Goal: Find contact information: Find contact information

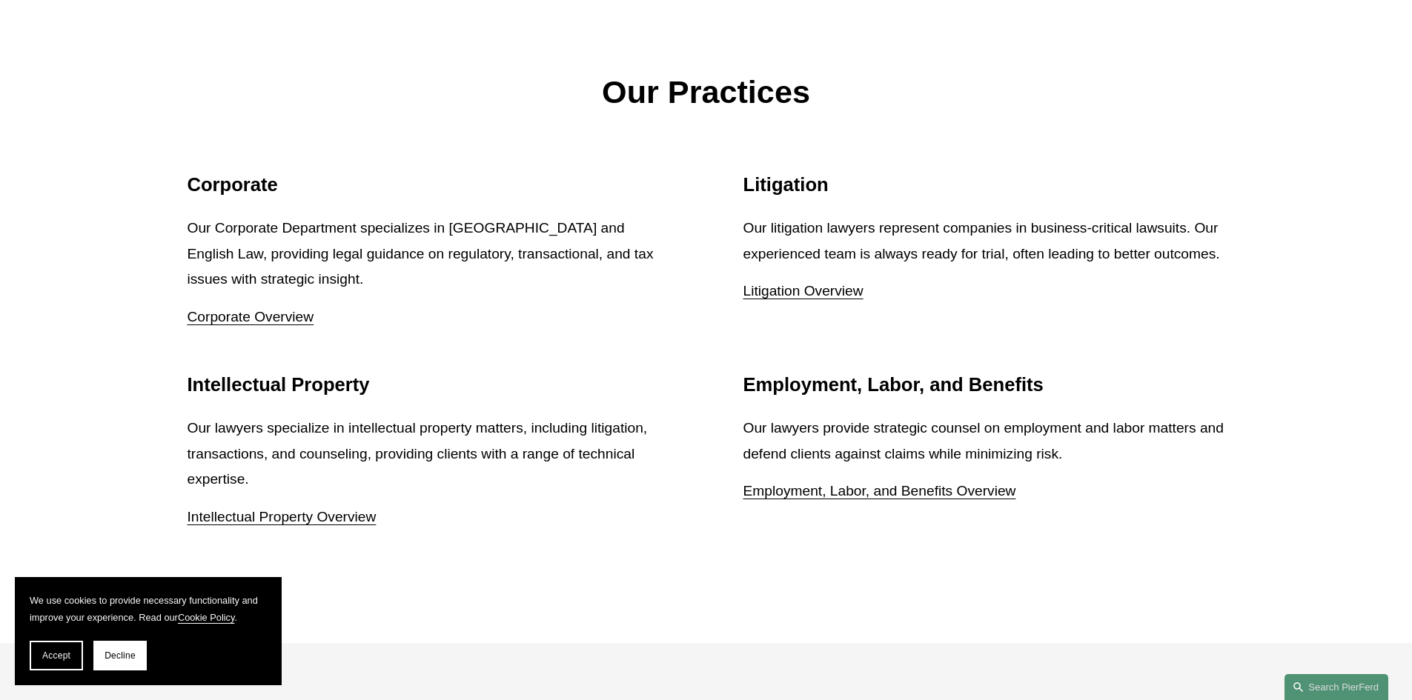
scroll to position [2001, 0]
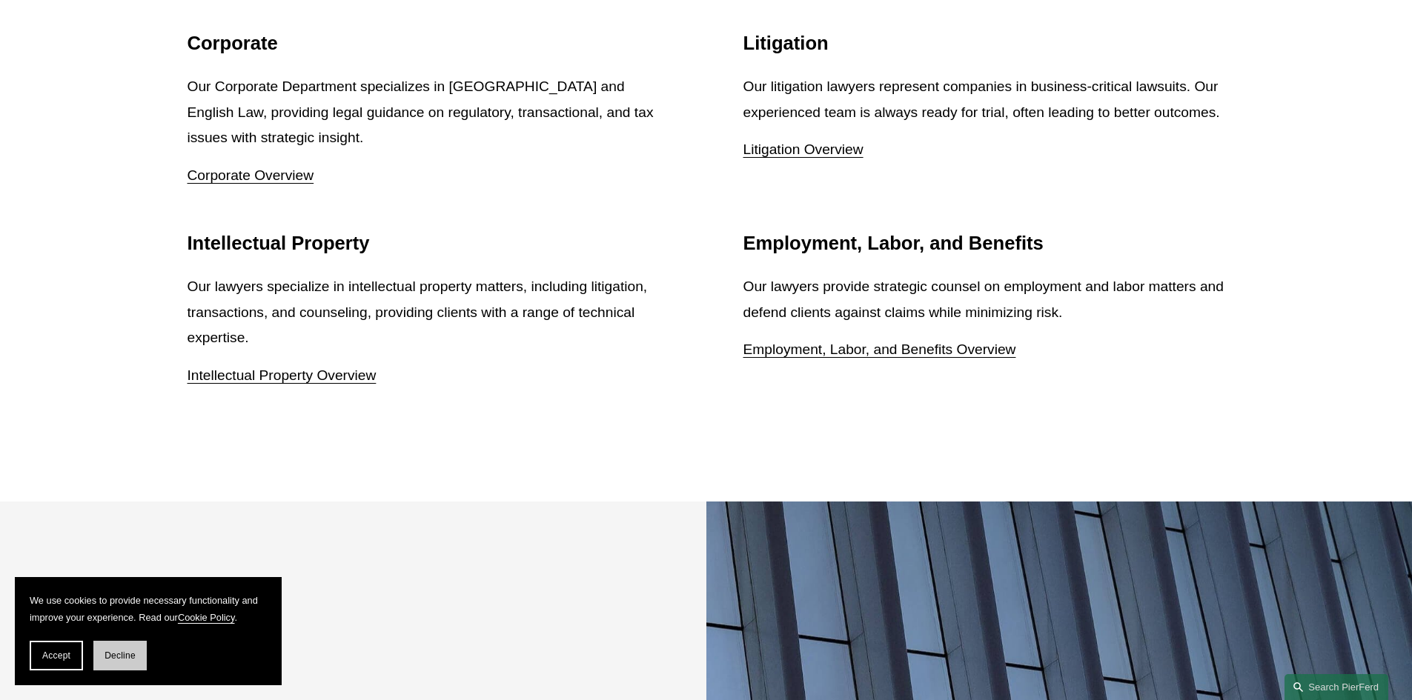
click at [122, 663] on button "Decline" at bounding box center [119, 656] width 53 height 30
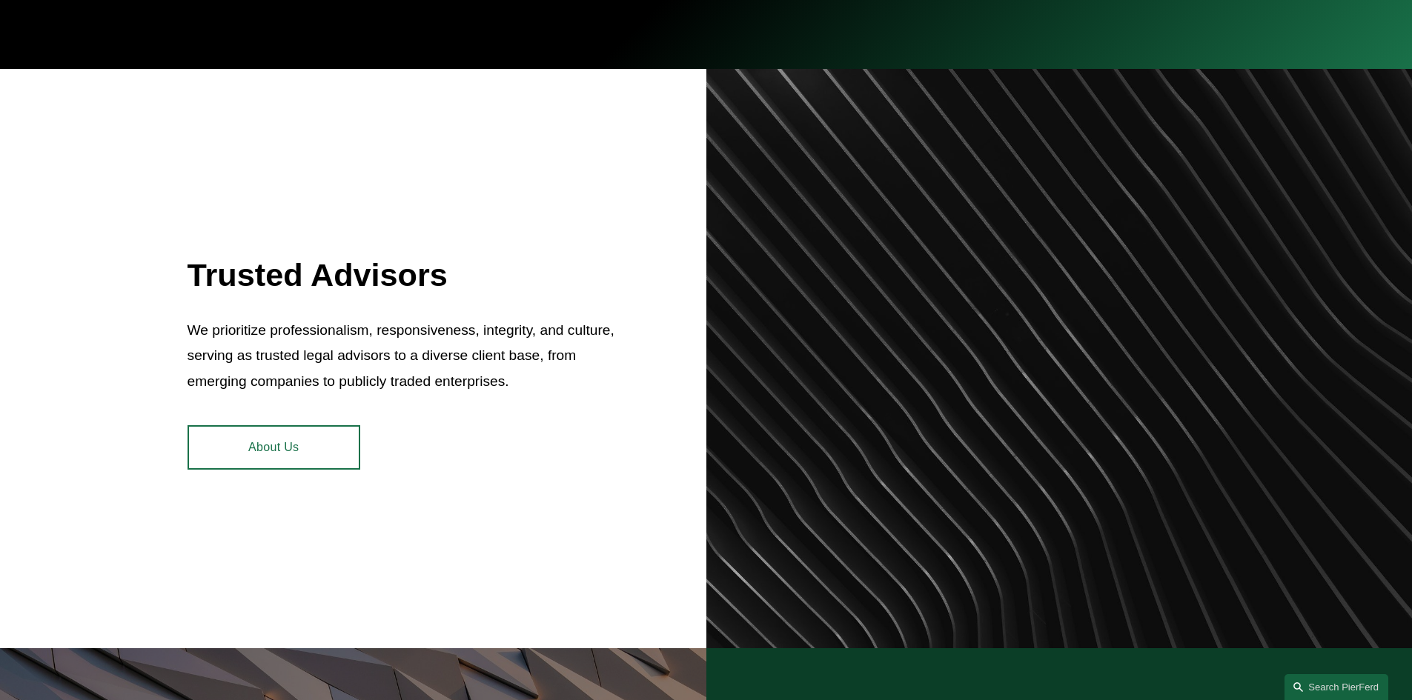
scroll to position [0, 0]
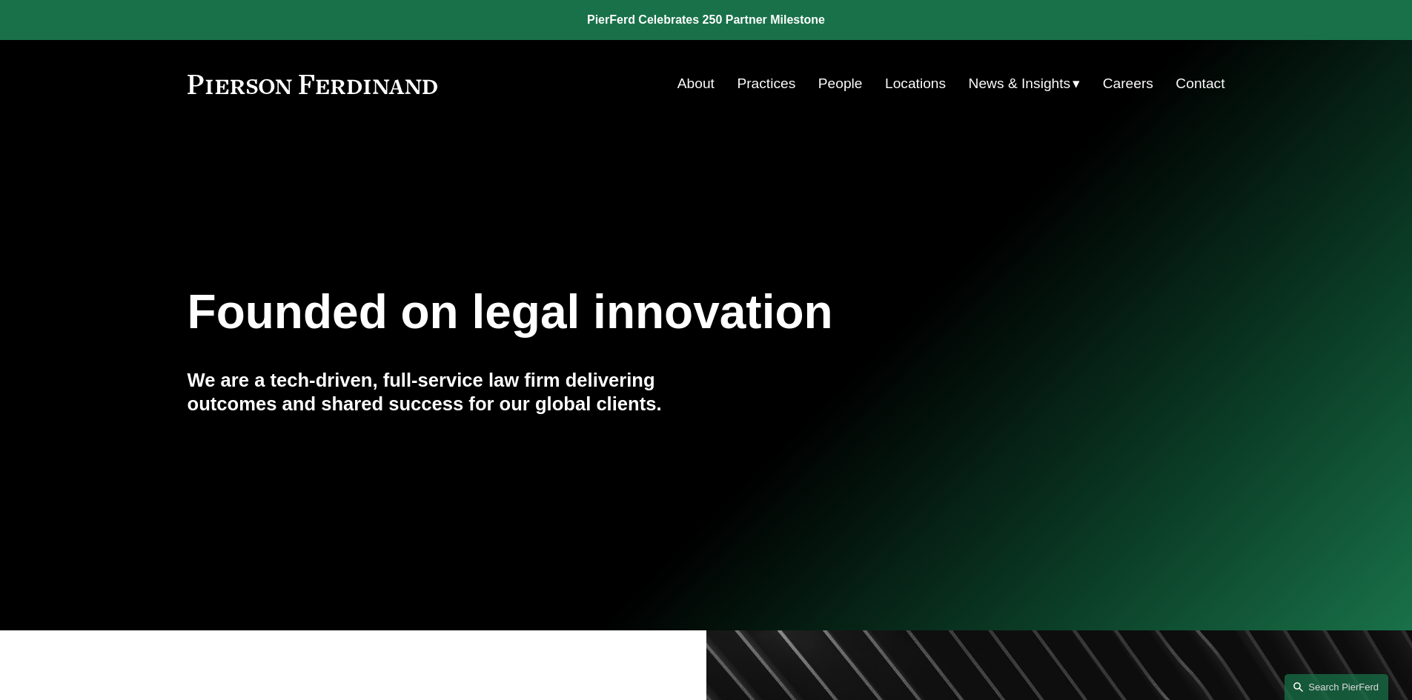
click at [754, 86] on link "Practices" at bounding box center [766, 84] width 59 height 28
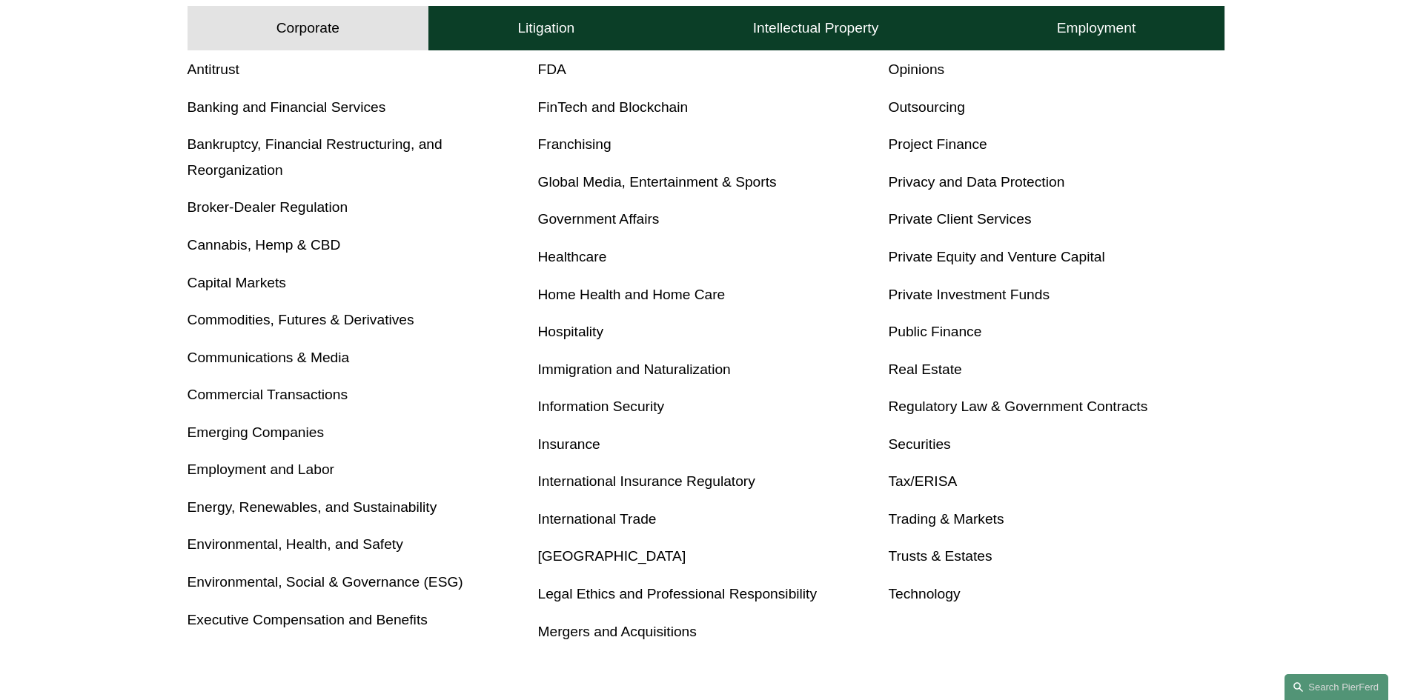
scroll to position [815, 0]
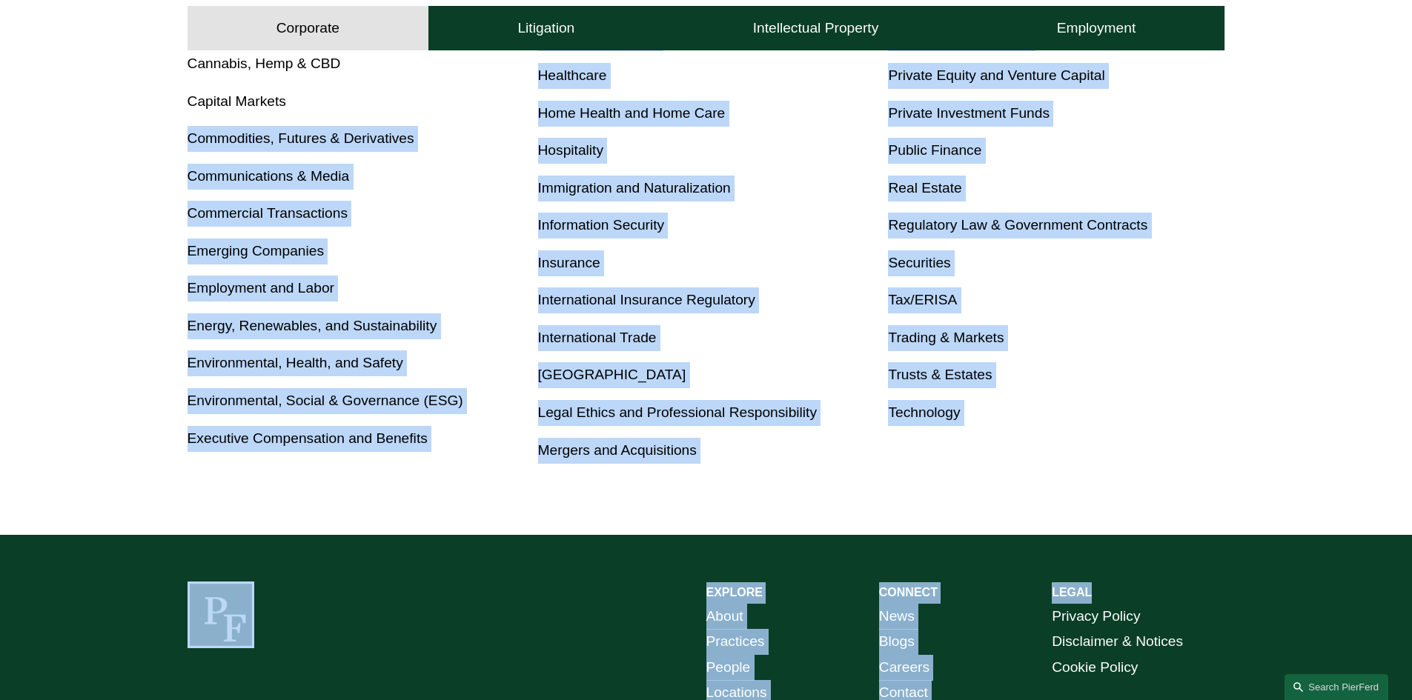
drag, startPoint x: 85, startPoint y: 122, endPoint x: 1369, endPoint y: 537, distance: 1349.7
click at [1369, 537] on div "0 PierFerd Celebrates 250 Partner Milestone Skip to Content" at bounding box center [706, 29] width 1412 height 1688
click at [1168, 402] on p "Technology" at bounding box center [1056, 413] width 336 height 26
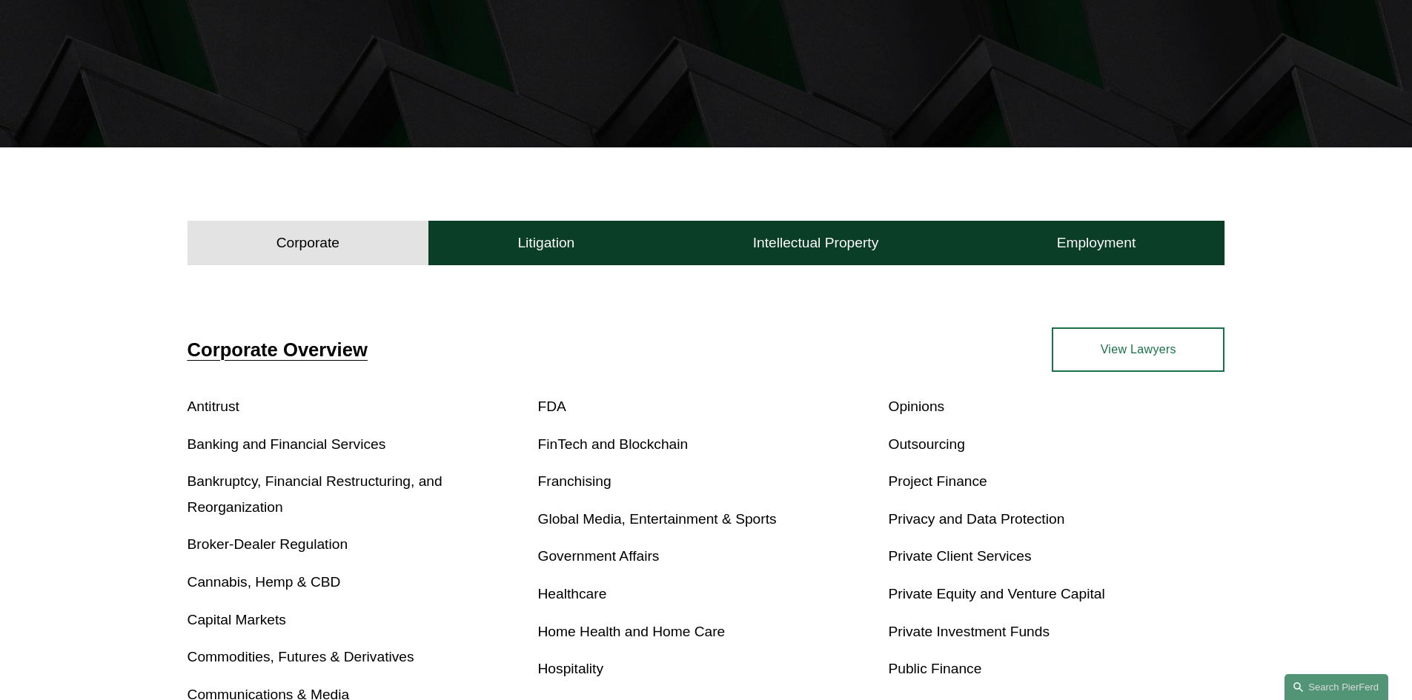
scroll to position [0, 0]
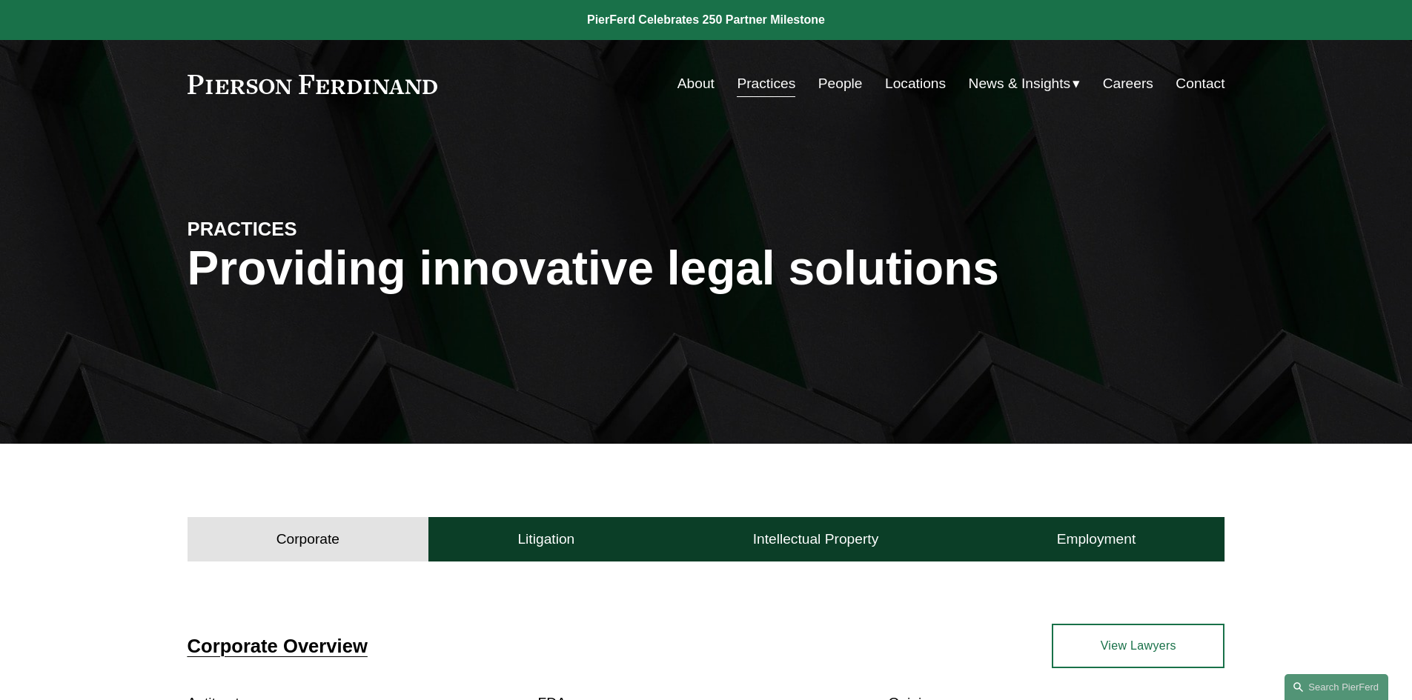
click at [839, 82] on link "People" at bounding box center [840, 84] width 44 height 28
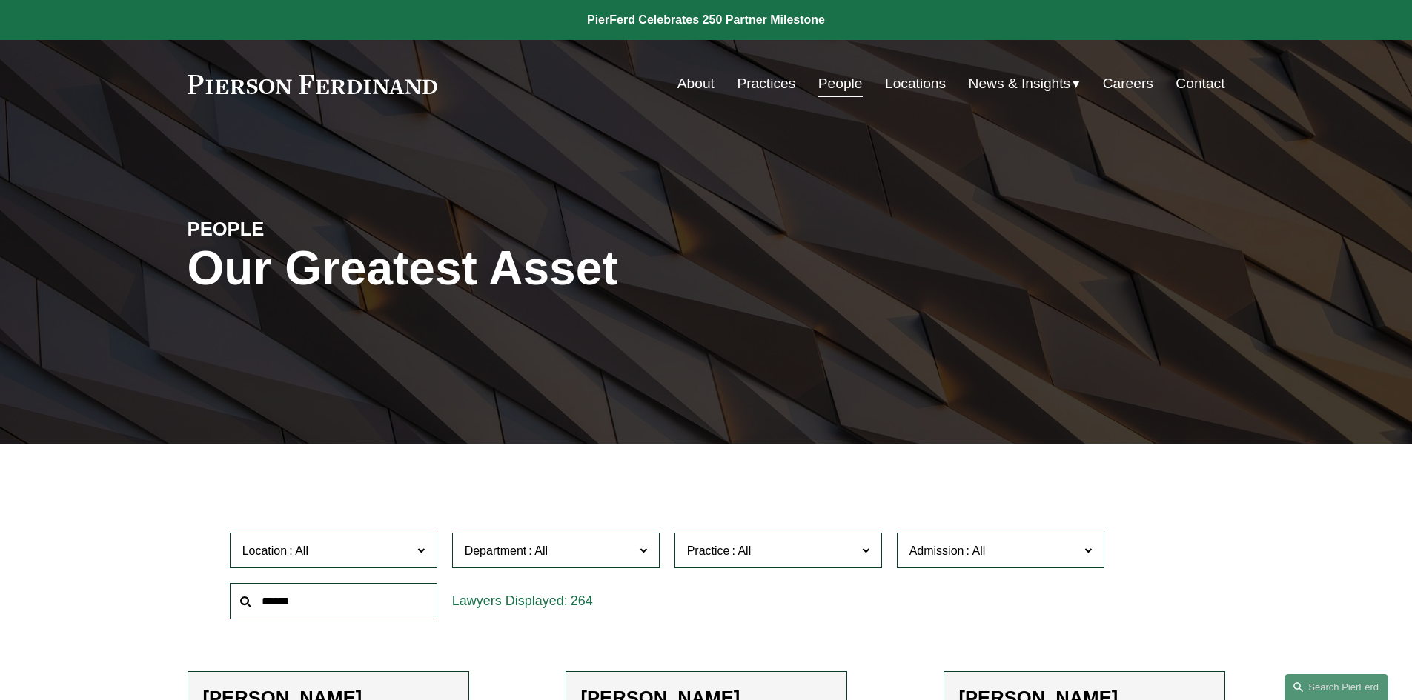
click at [913, 78] on link "Locations" at bounding box center [915, 84] width 61 height 28
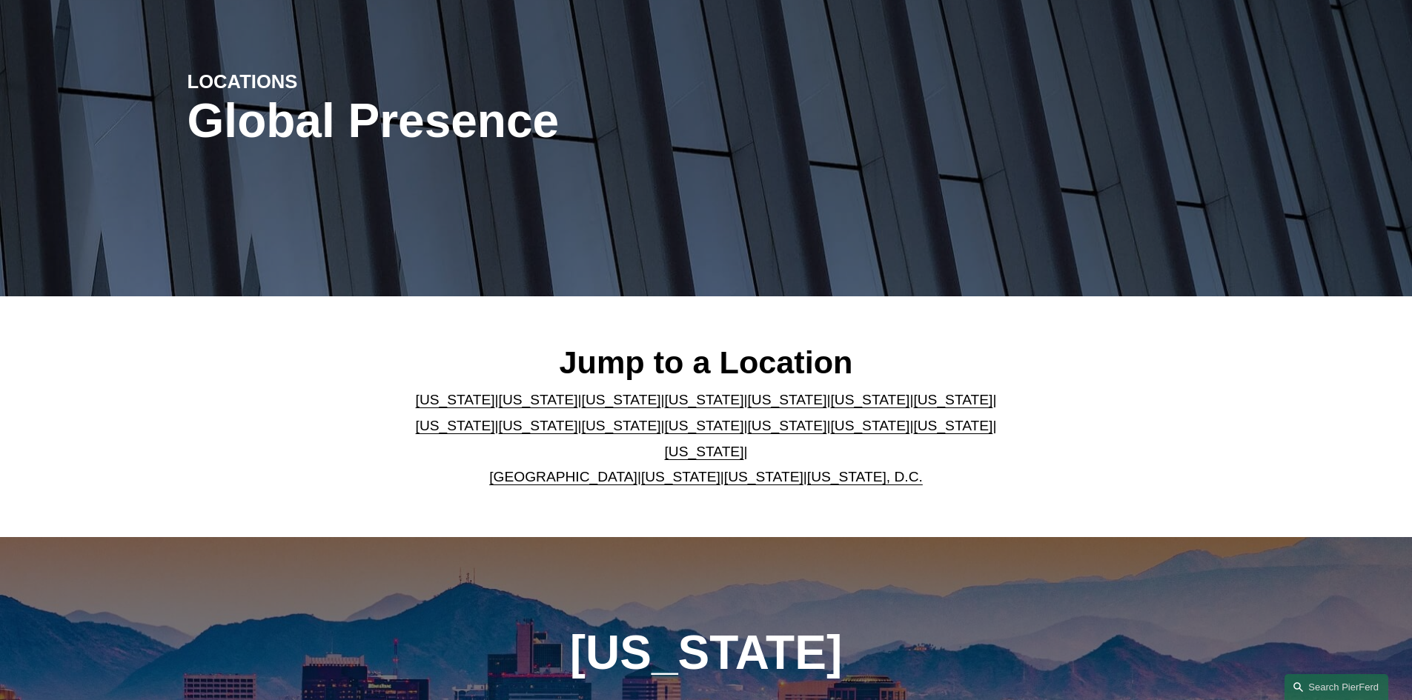
scroll to position [148, 0]
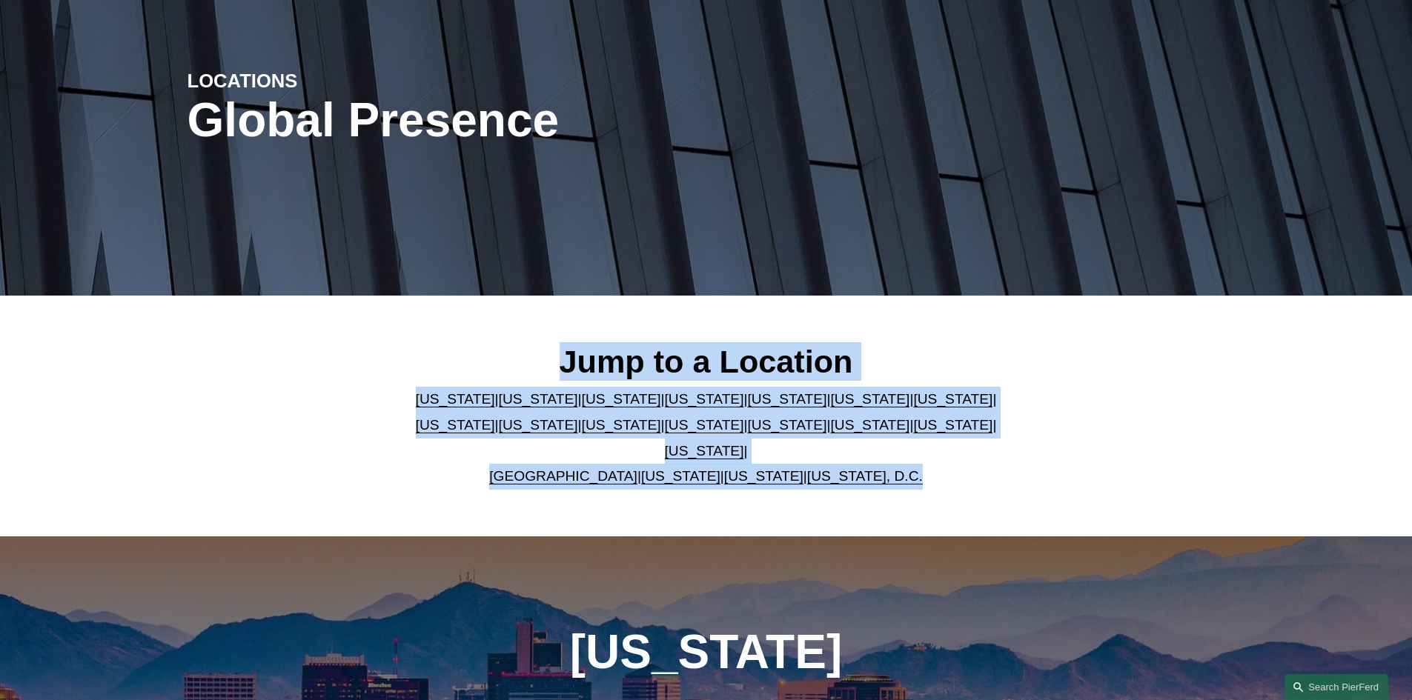
drag, startPoint x: 559, startPoint y: 364, endPoint x: 929, endPoint y: 488, distance: 389.9
click at [929, 488] on div "Jump to a Location Arizona | California | Colorado | Delaware | Florida | Georg…" at bounding box center [706, 416] width 1412 height 240
click at [948, 497] on div "Jump to a Location Arizona | California | Colorado | Delaware | Florida | Georg…" at bounding box center [706, 416] width 1412 height 240
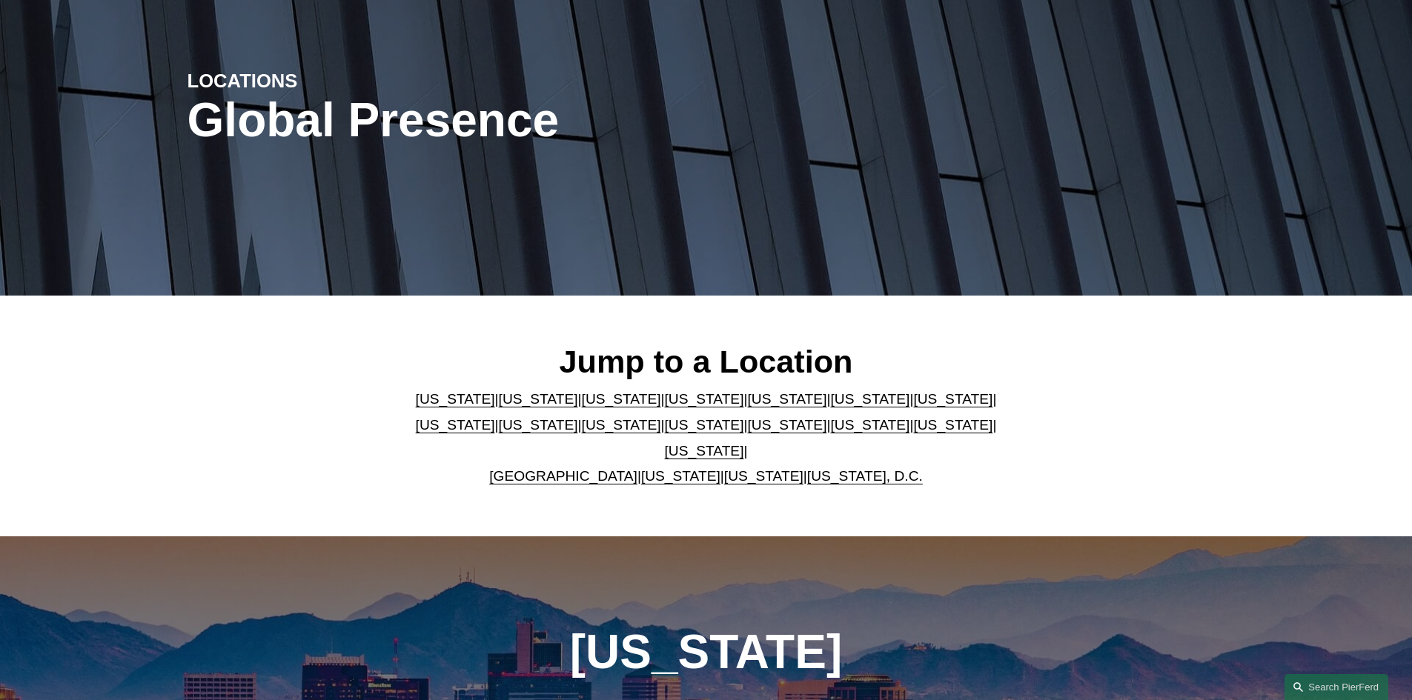
scroll to position [370, 0]
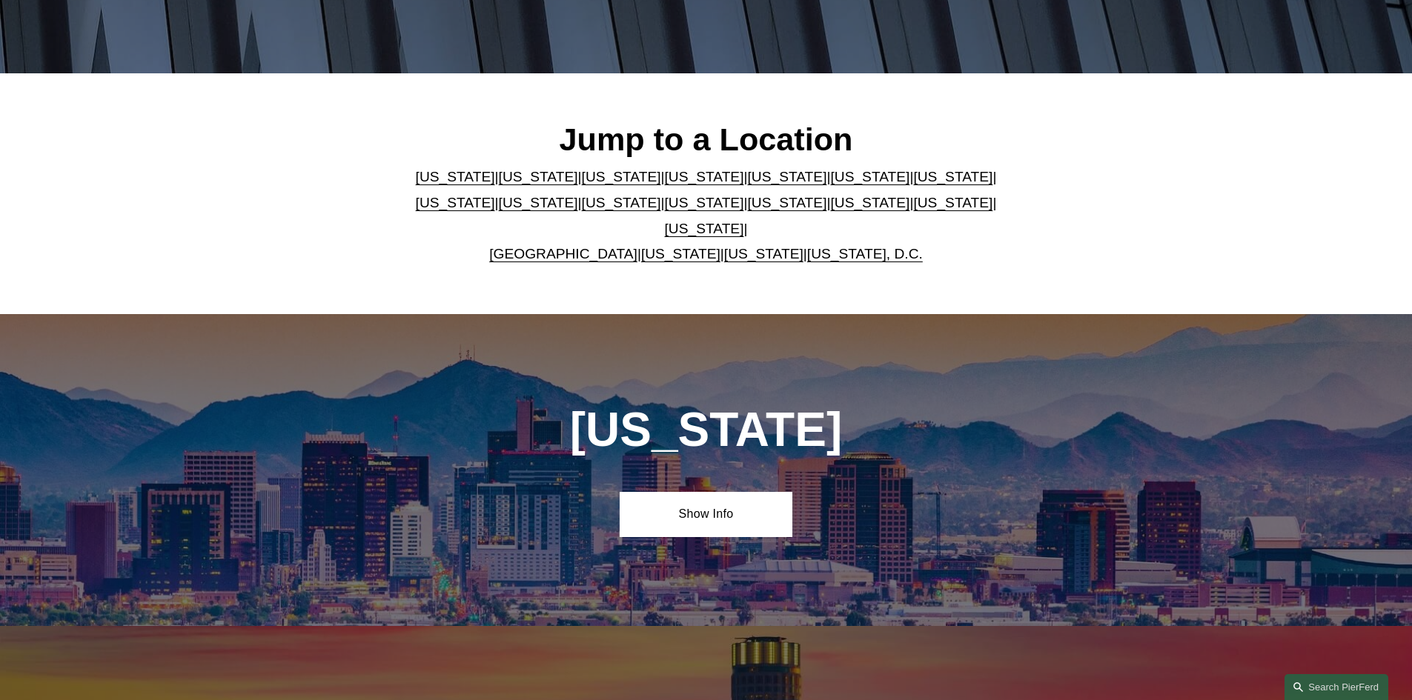
click at [539, 246] on link "United Kingdom" at bounding box center [563, 254] width 148 height 16
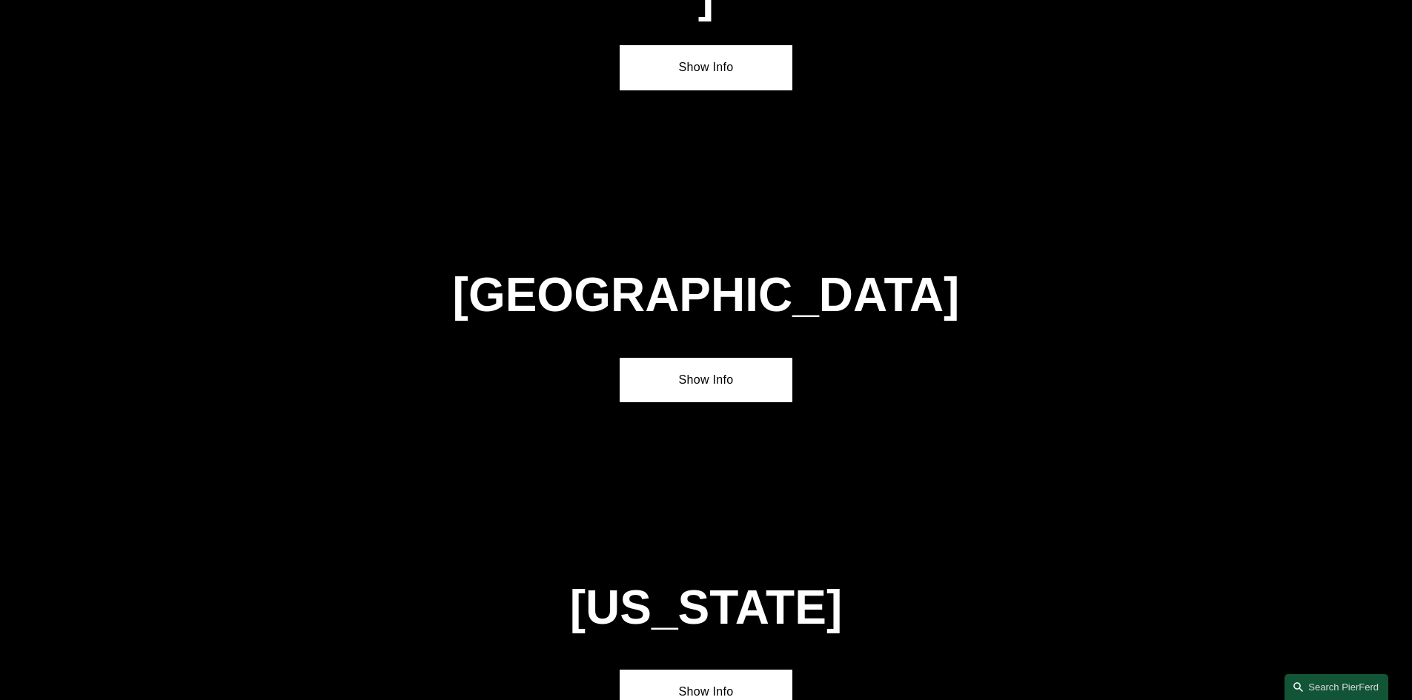
scroll to position [5359, 0]
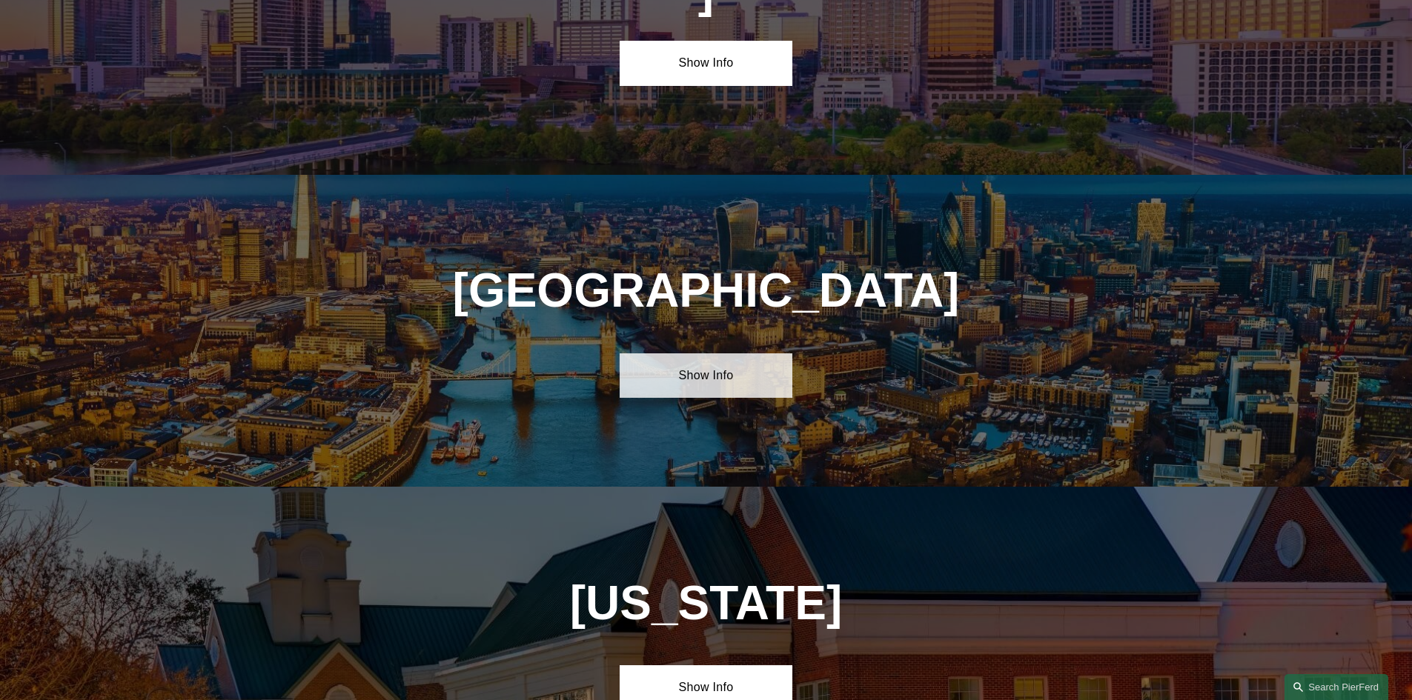
click at [705, 353] on link "Show Info" at bounding box center [705, 375] width 173 height 44
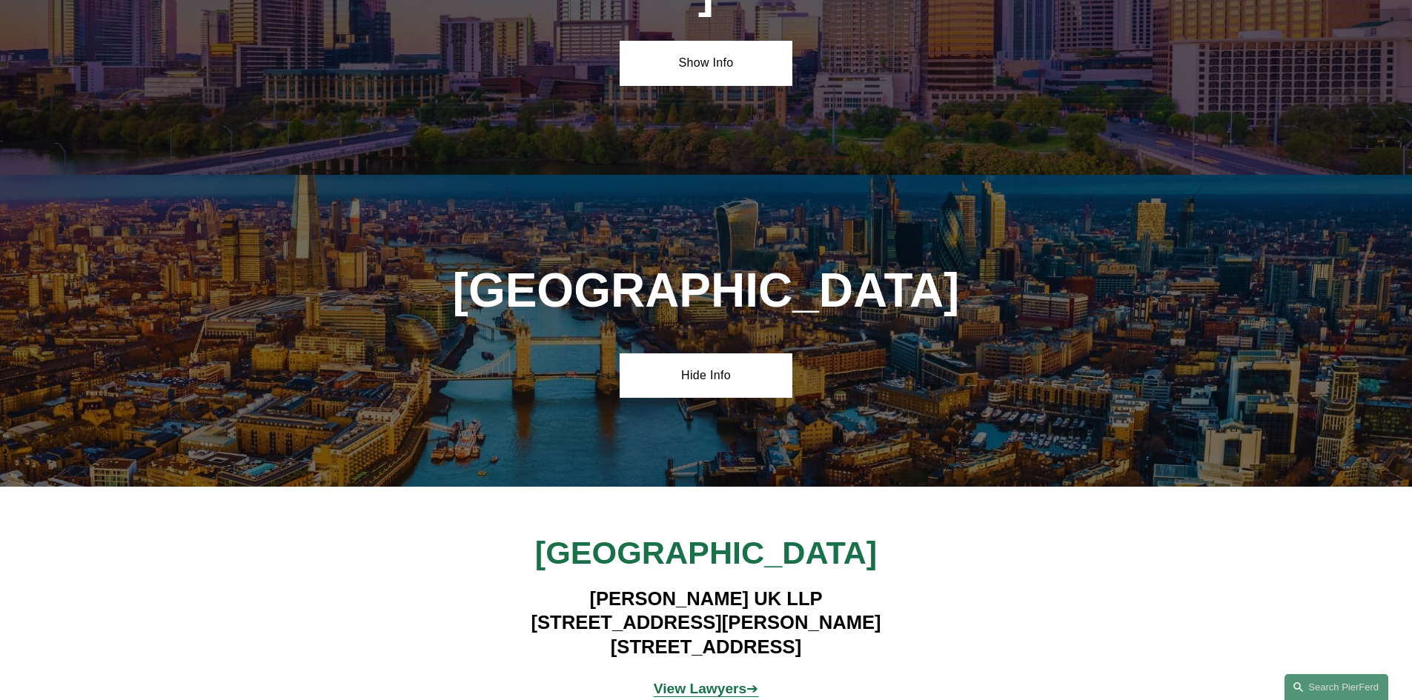
click at [648, 587] on h4 "Pierson Ferdinand UK LLP 1 King William Street London EC4N 7BJ" at bounding box center [706, 623] width 432 height 72
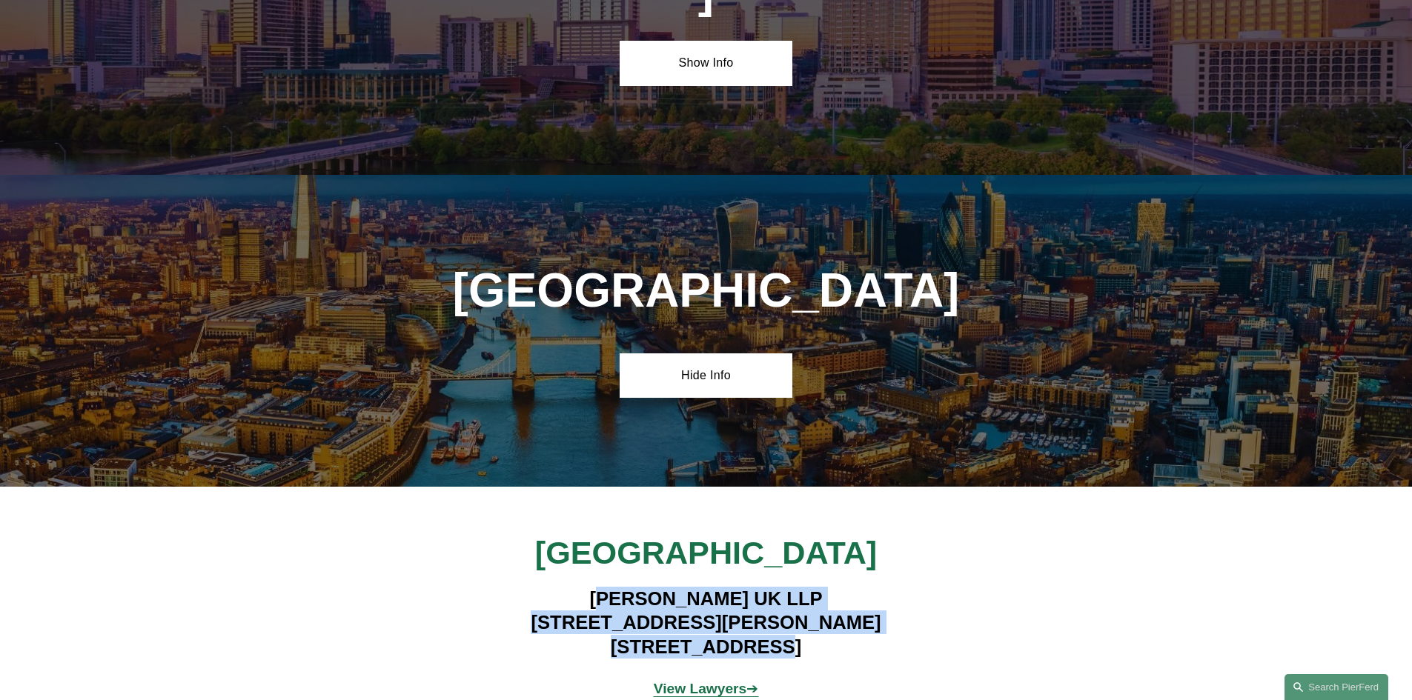
drag, startPoint x: 596, startPoint y: 421, endPoint x: 792, endPoint y: 469, distance: 202.2
click at [792, 587] on h4 "Pierson Ferdinand UK LLP 1 King William Street London EC4N 7BJ" at bounding box center [706, 623] width 432 height 72
click at [725, 681] on strong "View Lawyers" at bounding box center [700, 689] width 93 height 16
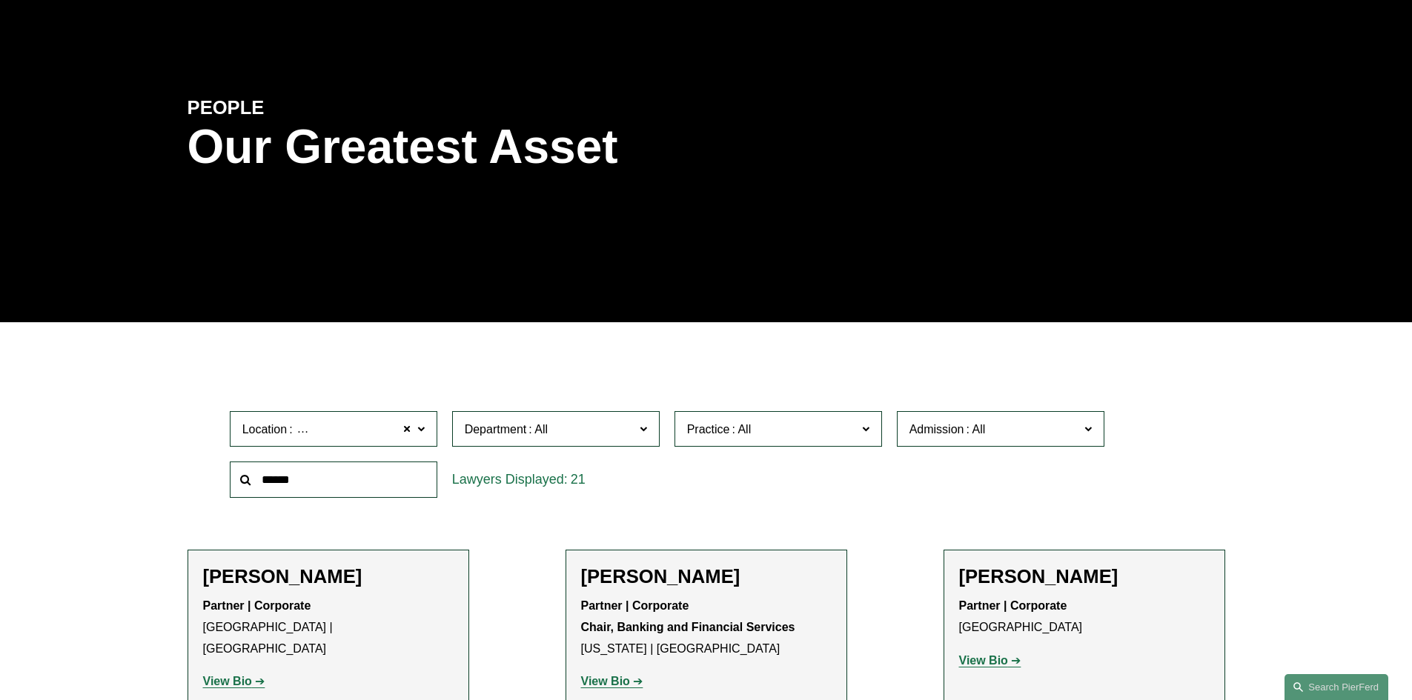
scroll to position [17, 0]
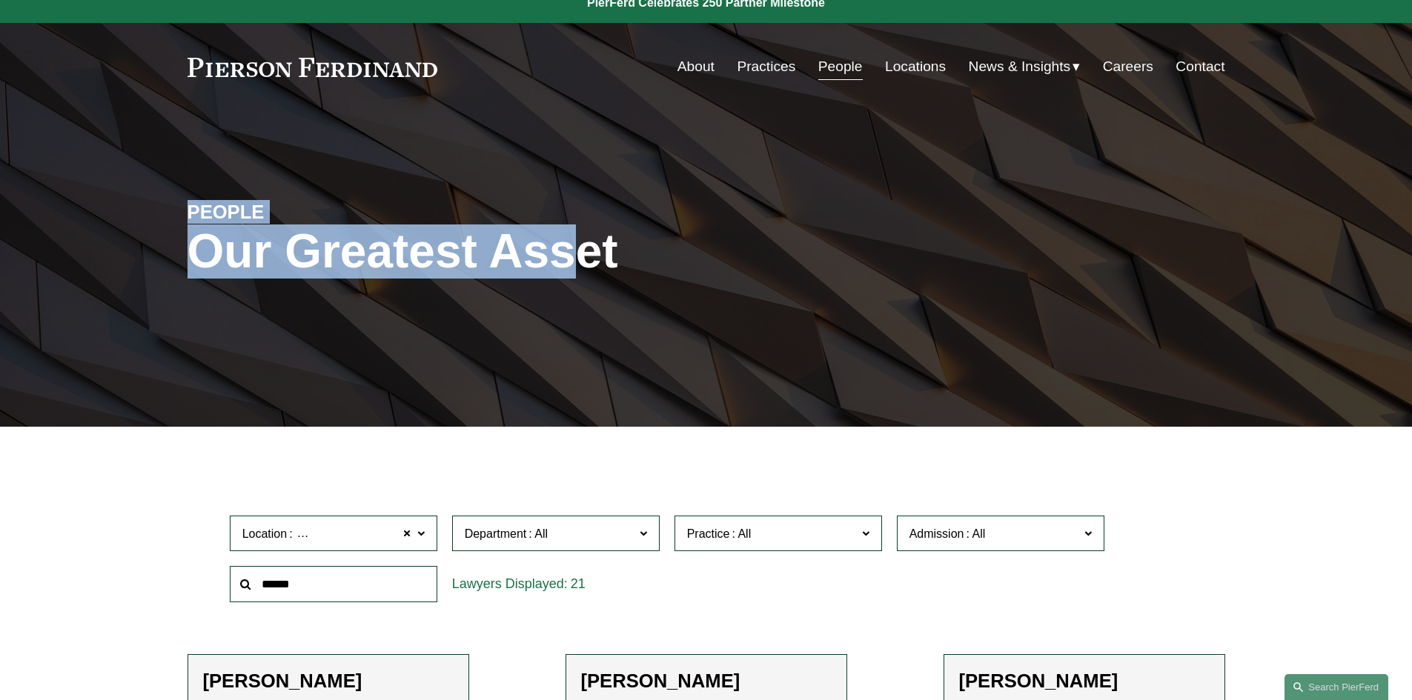
drag, startPoint x: 193, startPoint y: 214, endPoint x: 588, endPoint y: 276, distance: 399.8
click at [588, 276] on div "PEOPLE Our Greatest Asset" at bounding box center [706, 269] width 1412 height 223
click at [584, 279] on div "Our Greatest Asset" at bounding box center [532, 258] width 691 height 67
